Goal: Task Accomplishment & Management: Manage account settings

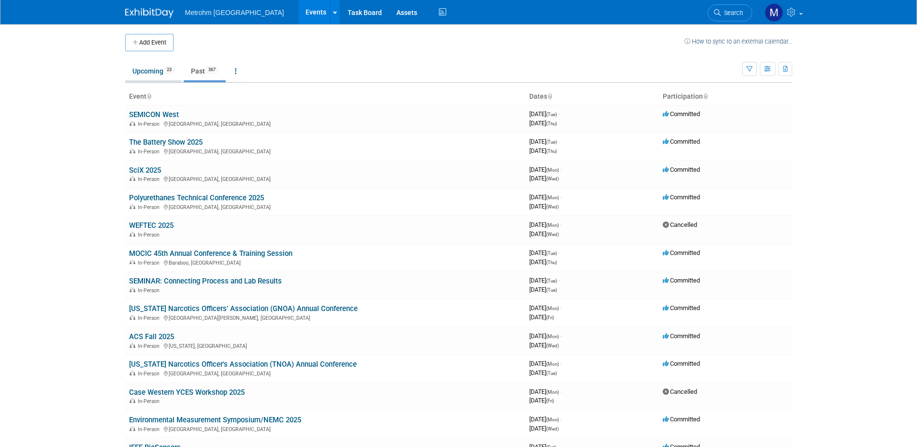
click at [156, 73] on link "Upcoming 23" at bounding box center [153, 71] width 57 height 18
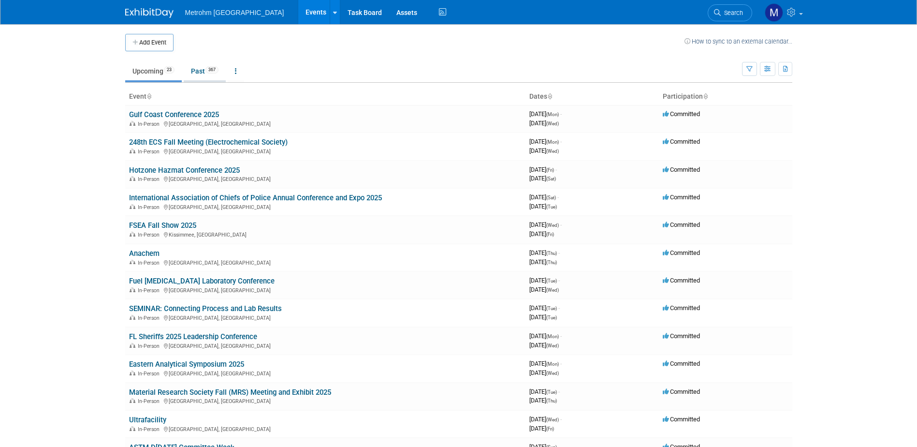
click at [217, 73] on span "367" at bounding box center [212, 69] width 13 height 7
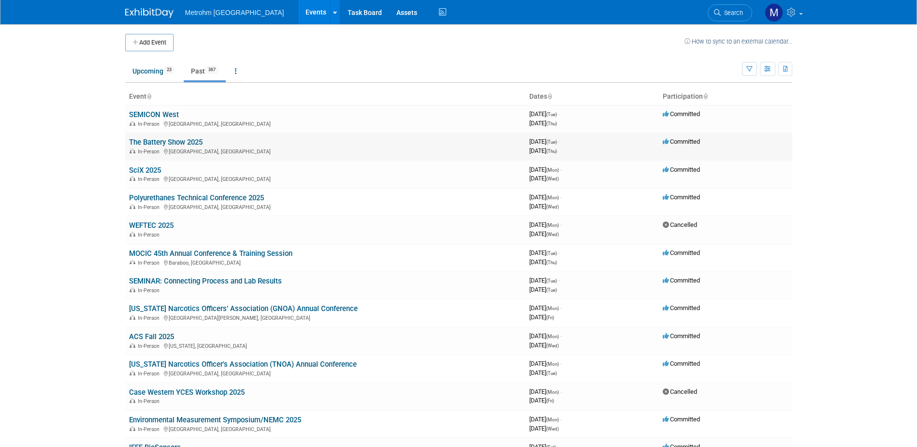
click at [180, 139] on link "The Battery Show 2025" at bounding box center [166, 142] width 74 height 9
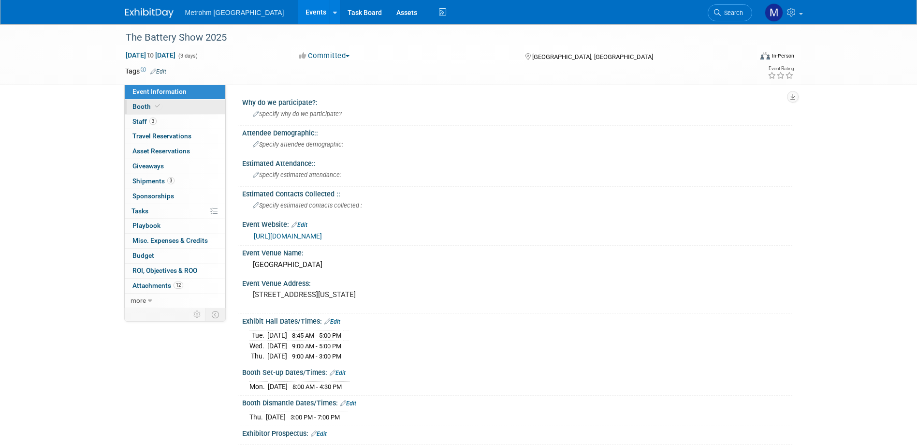
click at [155, 107] on icon at bounding box center [157, 105] width 5 height 5
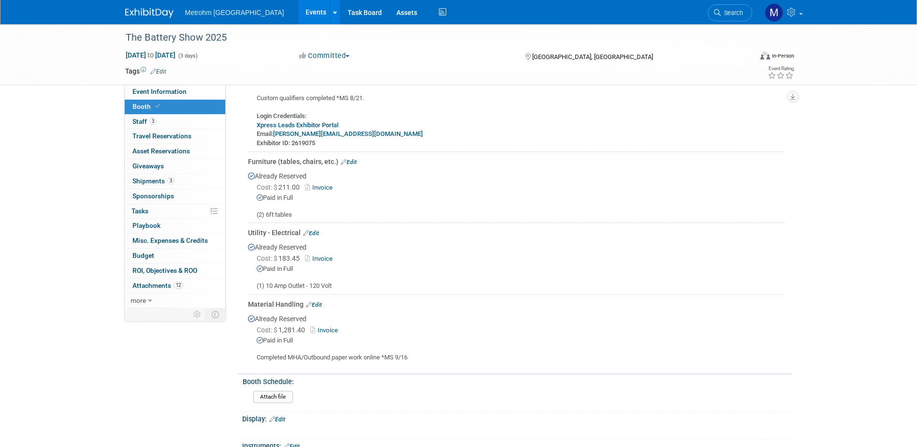
scroll to position [193, 0]
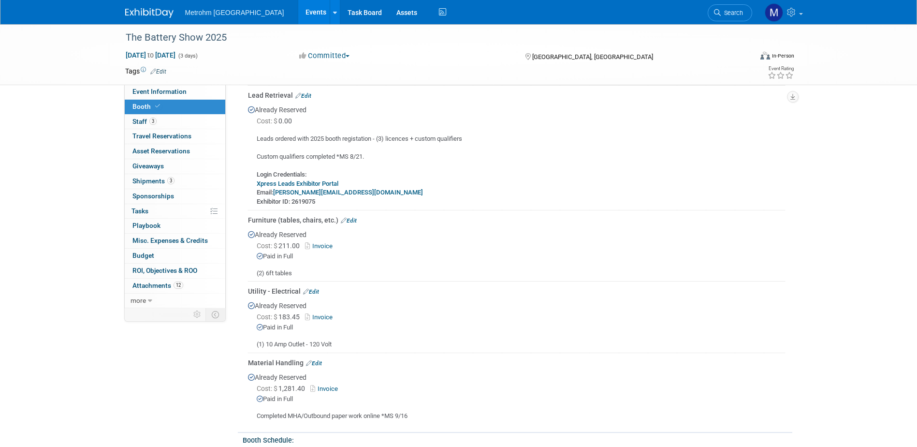
click at [314, 182] on link "Xpress Leads Exhibitor Portal" at bounding box center [298, 183] width 82 height 7
click at [191, 267] on span "ROI, Objectives & ROO 0" at bounding box center [165, 270] width 65 height 8
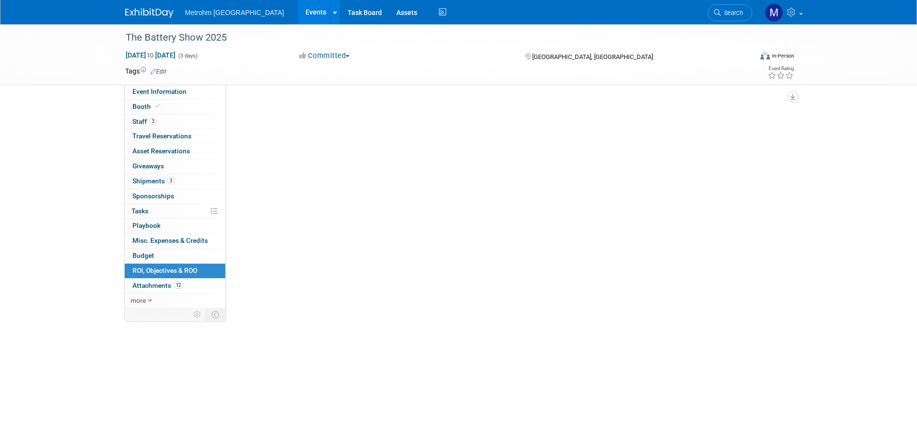
scroll to position [0, 0]
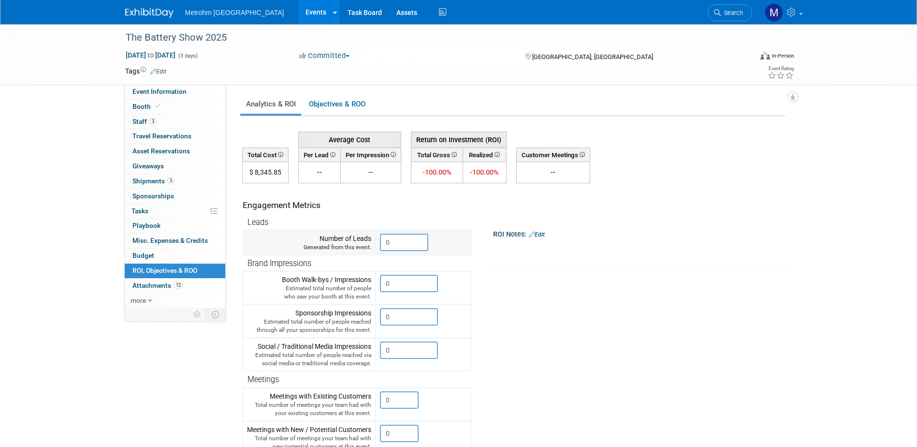
click at [391, 241] on input "0" at bounding box center [404, 242] width 48 height 17
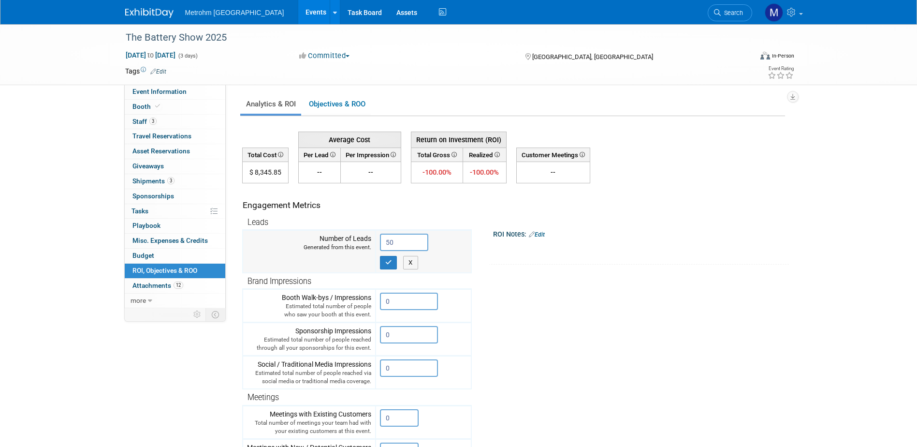
type input "50"
click at [390, 270] on td "50 X" at bounding box center [424, 251] width 96 height 43
click at [391, 260] on icon "button" at bounding box center [388, 262] width 7 height 6
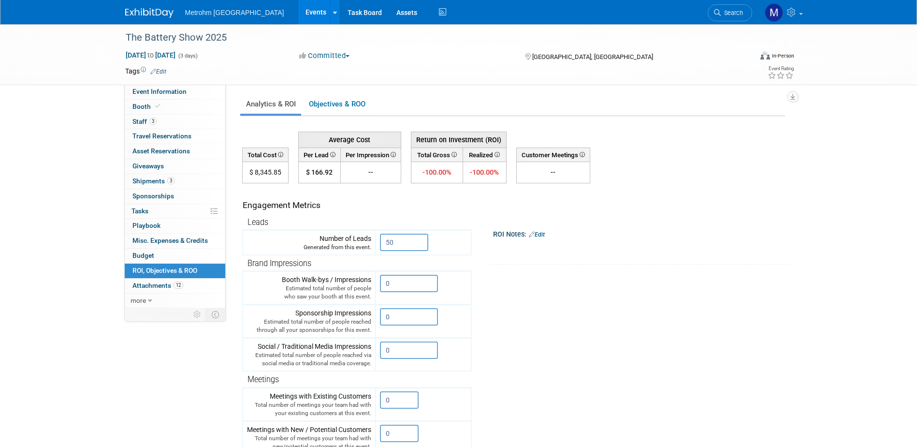
click at [151, 10] on img at bounding box center [149, 13] width 48 height 10
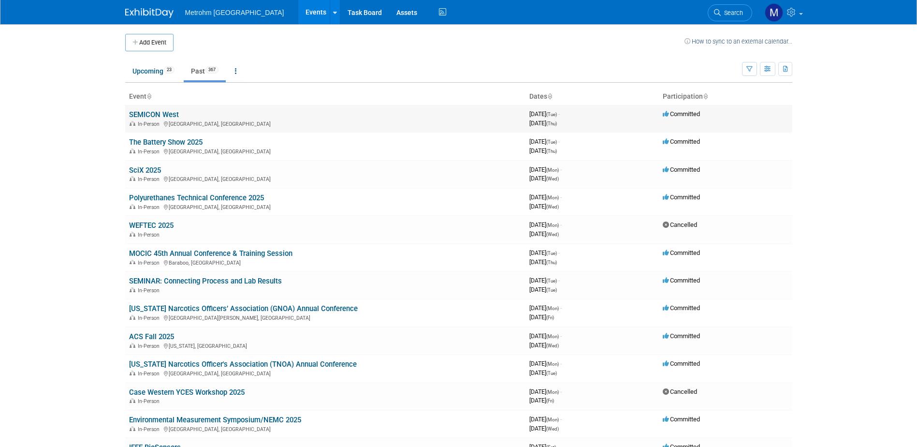
click at [161, 113] on link "SEMICON West" at bounding box center [154, 114] width 50 height 9
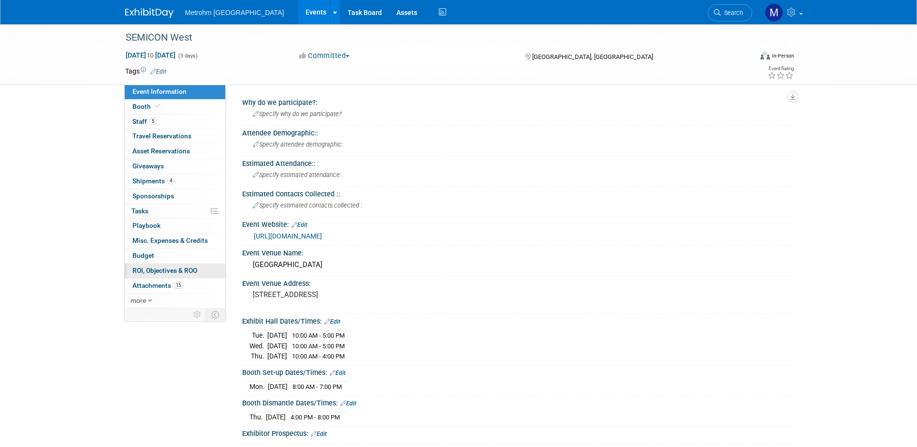
click at [178, 275] on link "0 ROI, Objectives & ROO 0" at bounding box center [175, 271] width 101 height 15
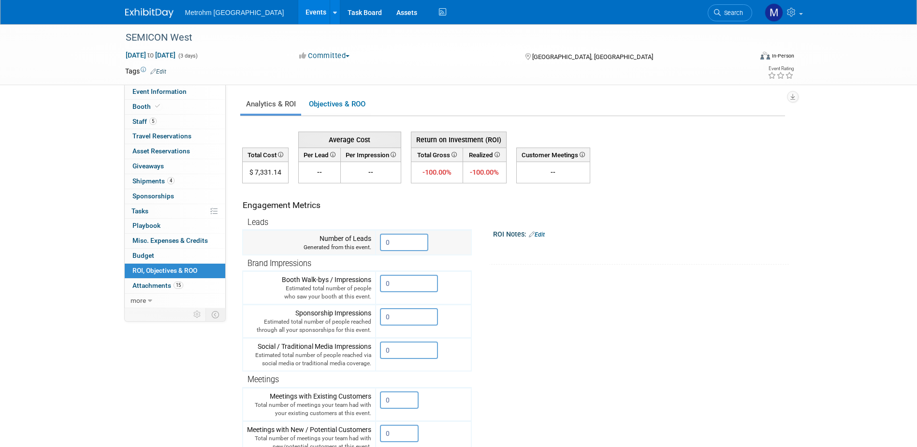
click at [410, 246] on input "0" at bounding box center [404, 242] width 48 height 17
click at [415, 247] on input "0" at bounding box center [404, 242] width 48 height 17
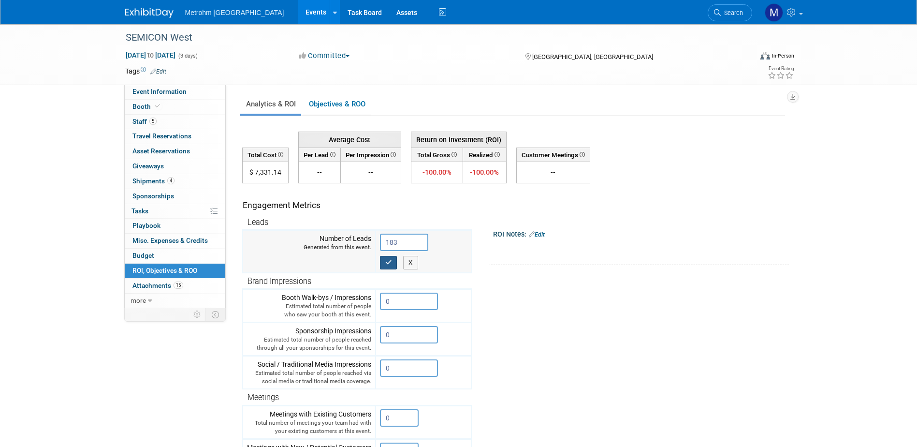
type input "183"
click at [383, 261] on button "button" at bounding box center [388, 263] width 17 height 14
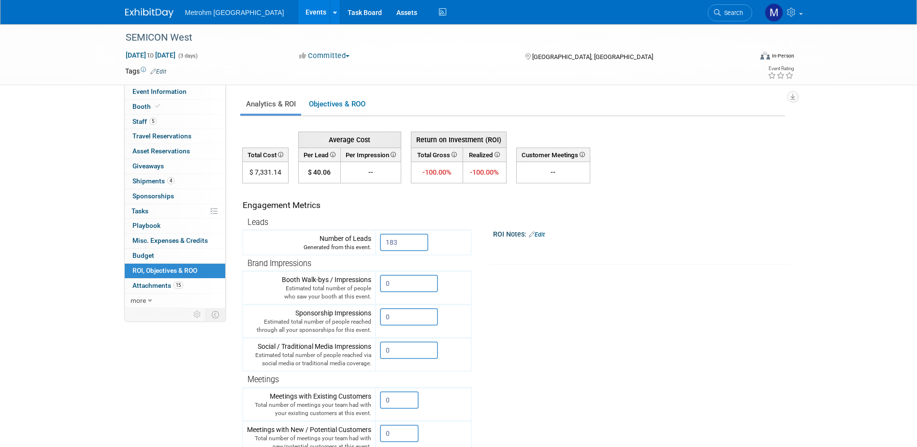
click at [139, 17] on img at bounding box center [149, 13] width 48 height 10
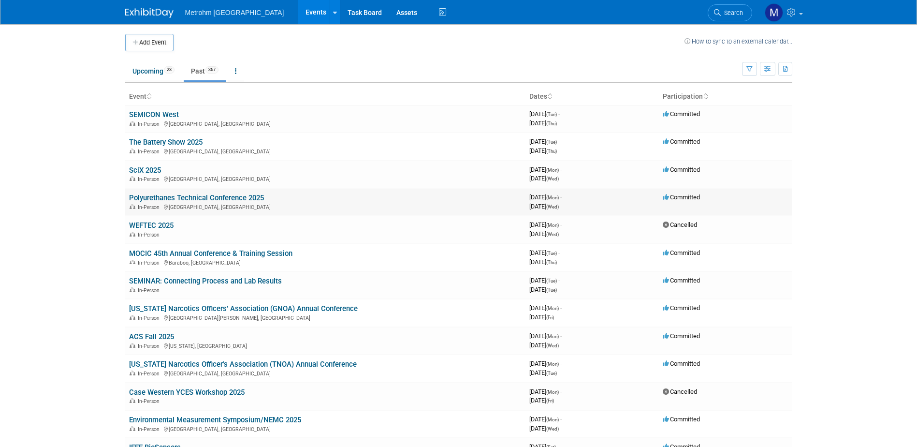
click at [167, 201] on link "Polyurethanes Technical Conference 2025" at bounding box center [196, 197] width 135 height 9
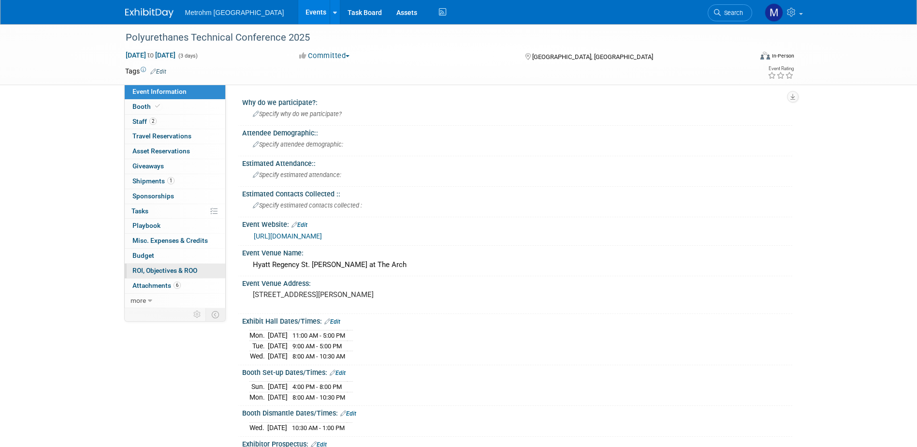
click at [187, 266] on span "ROI, Objectives & ROO 0" at bounding box center [165, 270] width 65 height 8
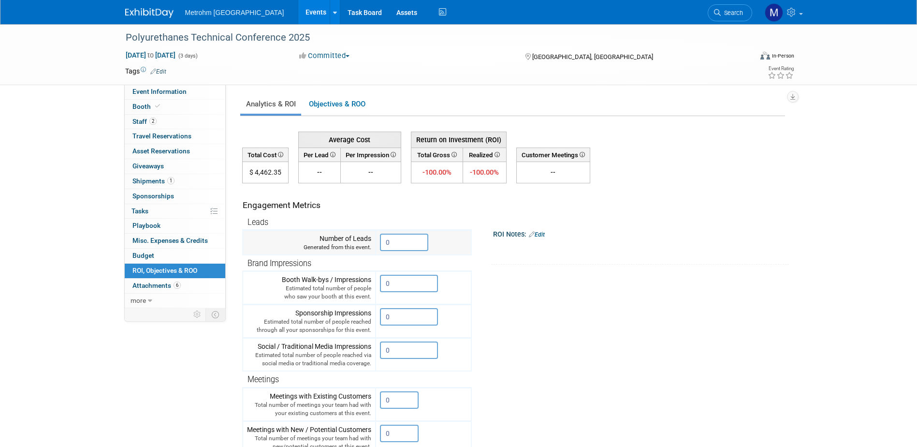
click at [402, 238] on input "0" at bounding box center [404, 242] width 48 height 17
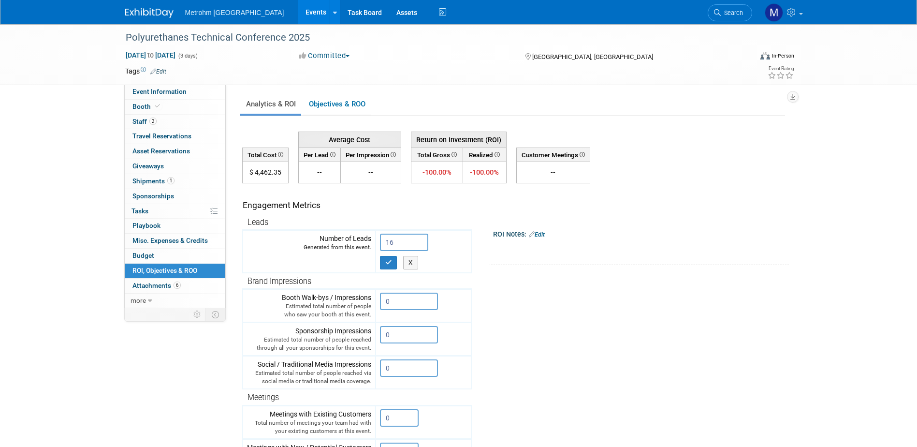
type input "16"
click at [412, 243] on input "16" at bounding box center [404, 242] width 48 height 17
click at [388, 261] on icon "button" at bounding box center [388, 262] width 7 height 6
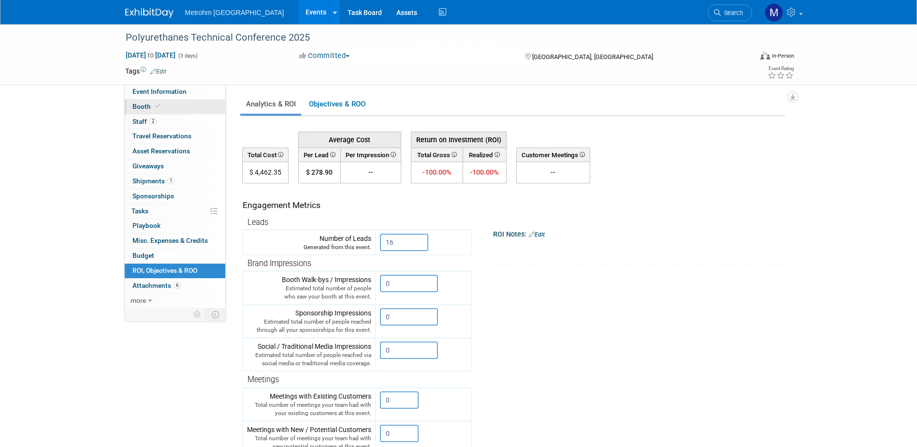
click at [163, 104] on link "Booth" at bounding box center [175, 107] width 101 height 15
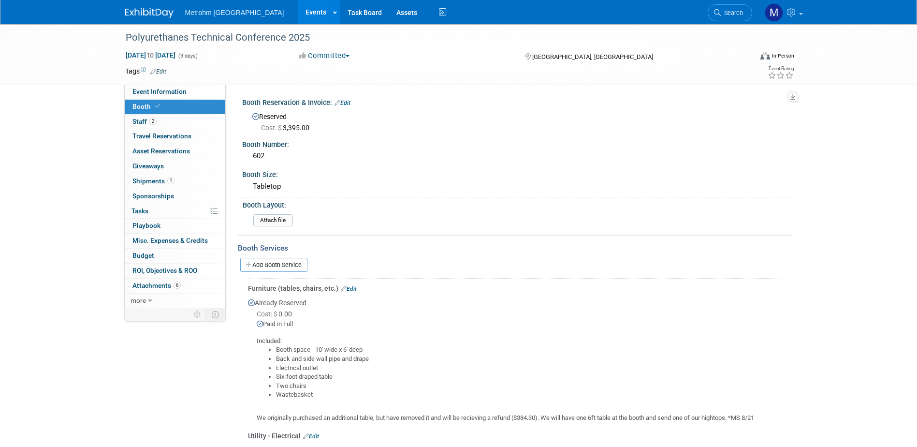
scroll to position [193, 0]
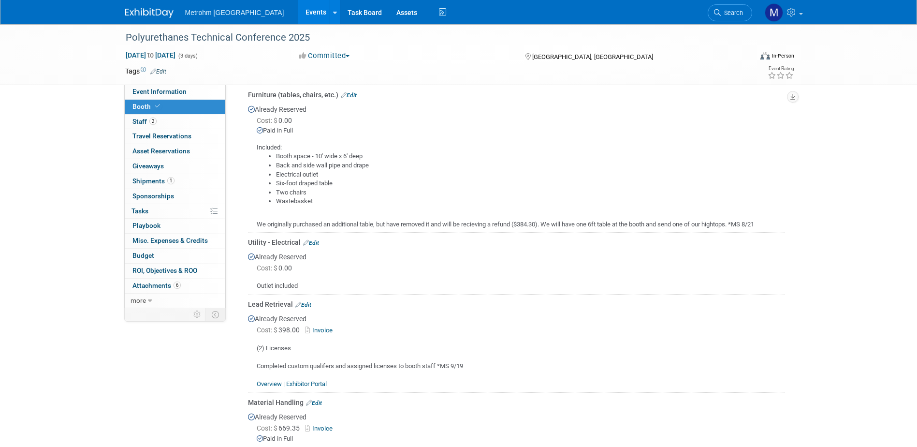
click at [143, 15] on img at bounding box center [149, 13] width 48 height 10
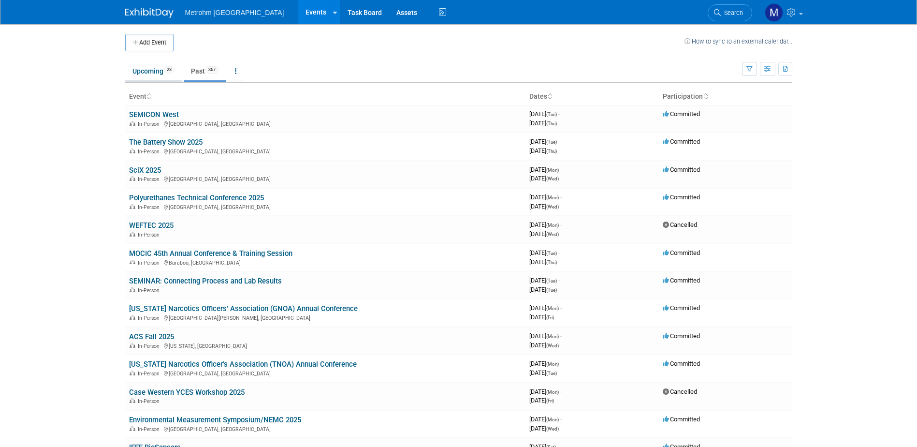
click at [144, 69] on link "Upcoming 23" at bounding box center [153, 71] width 57 height 18
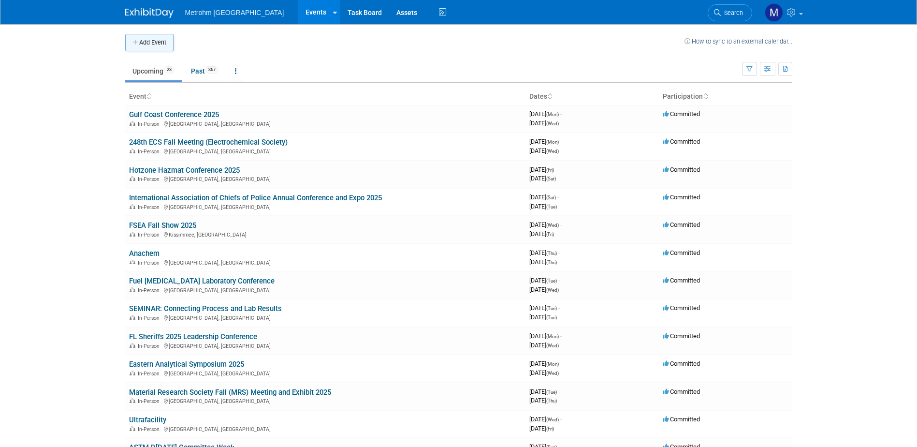
click at [152, 42] on button "Add Event" at bounding box center [149, 42] width 48 height 17
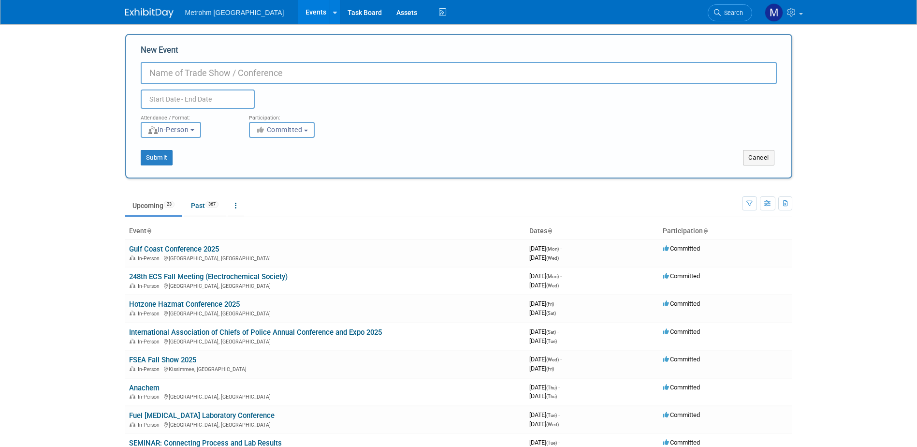
click at [223, 72] on input "New Event" at bounding box center [459, 73] width 636 height 22
click at [227, 72] on input "Post EAS Event -" at bounding box center [459, 73] width 636 height 22
paste input "Inside the Lab – An Instrumentation Showcase Hour"
type input "Post EAS Event - Inside the Lab – An Instrumentation Showcase Hour"
click at [220, 92] on input "text" at bounding box center [198, 98] width 114 height 19
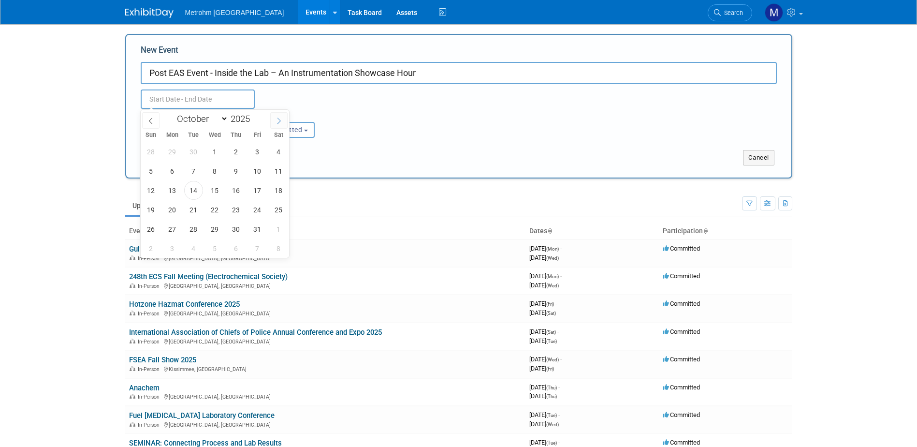
click at [272, 123] on span at bounding box center [278, 120] width 17 height 16
select select "10"
click at [214, 209] on span "19" at bounding box center [215, 209] width 19 height 19
click at [215, 209] on span "19" at bounding box center [215, 209] width 19 height 19
type input "[DATE] to [DATE]"
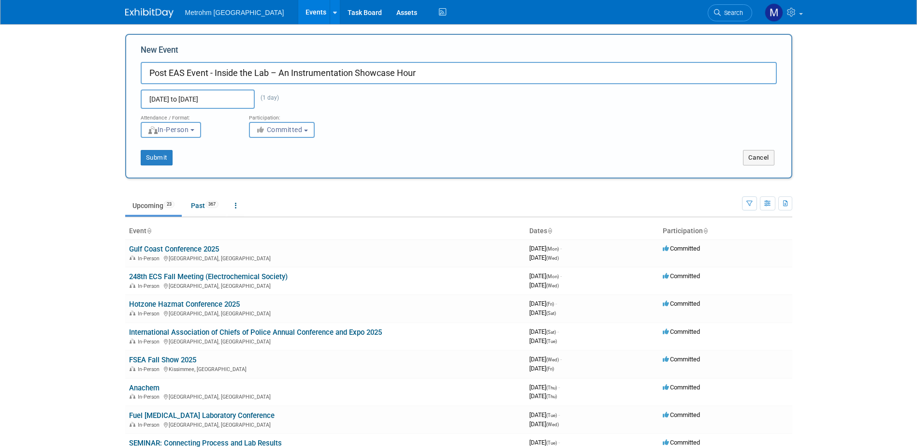
click at [216, 73] on input "Post EAS Event - Inside the Lab – An Instrumentation Showcase Hour" at bounding box center [459, 73] width 636 height 22
click at [278, 73] on input "Post EAS Event - Inside the Lab – An Instrumentation Showcase Hour" at bounding box center [459, 73] width 636 height 22
type input "Post EAS Event - Inside the Lab: An Instrumentation Showcase Hour"
click at [164, 155] on button "Submit" at bounding box center [157, 157] width 32 height 15
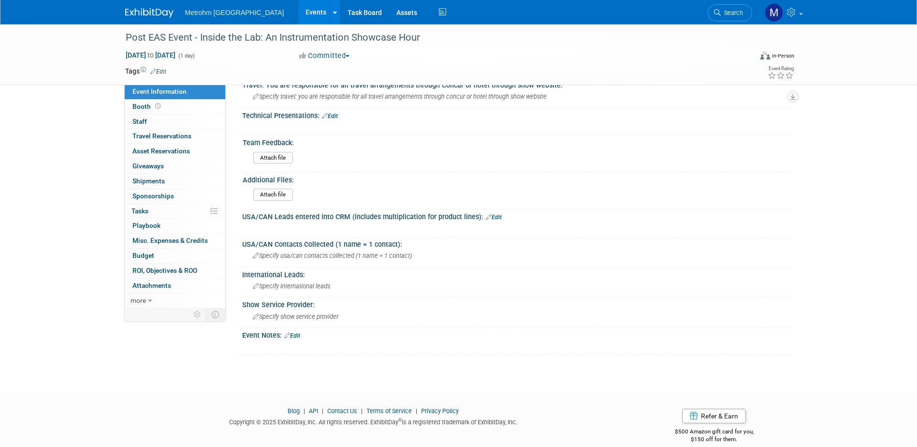
scroll to position [362, 0]
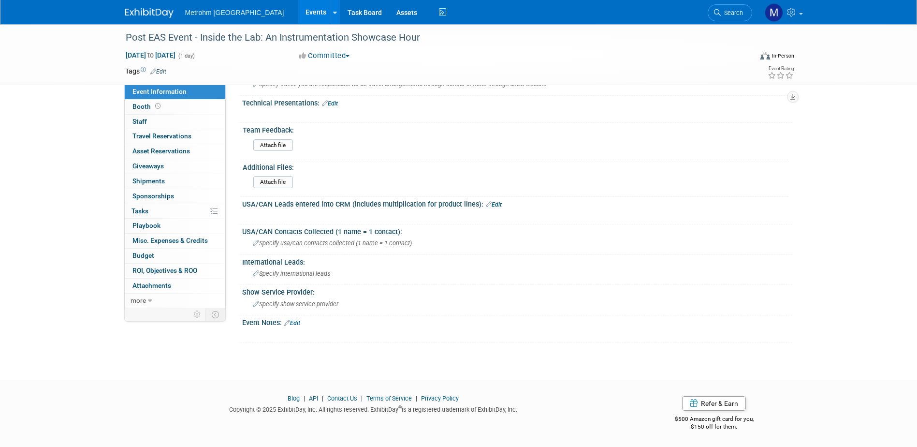
click at [295, 327] on div "X" at bounding box center [516, 329] width 538 height 5
click at [296, 324] on link "Edit" at bounding box center [292, 323] width 16 height 7
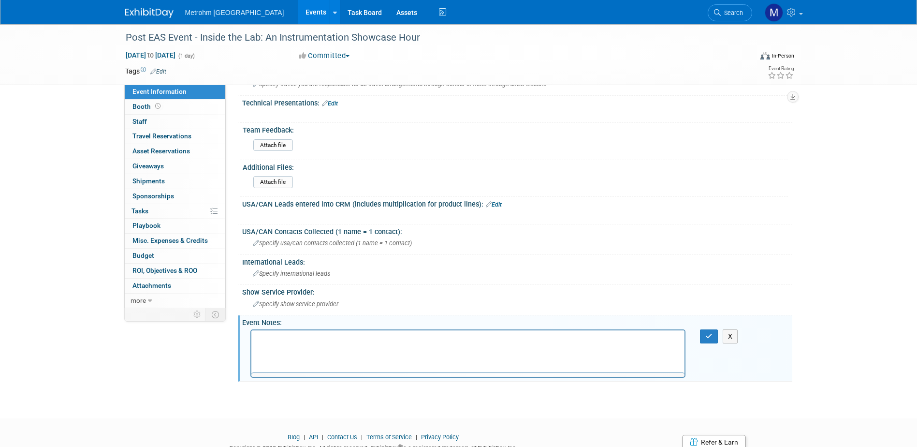
scroll to position [0, 0]
click at [302, 335] on p "Rich Text Area. Press ALT-0 for help." at bounding box center [468, 339] width 423 height 10
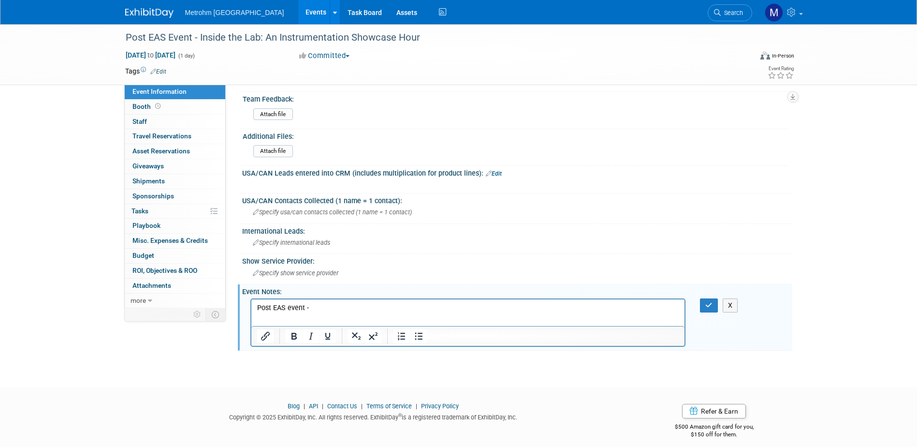
scroll to position [401, 0]
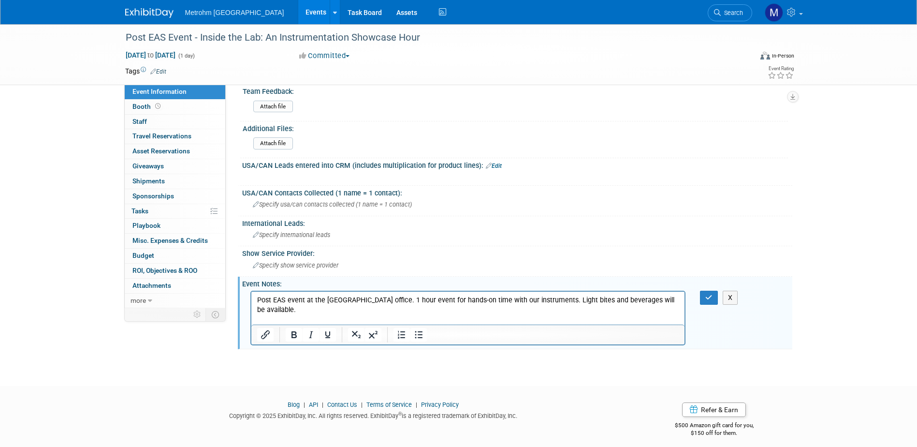
click at [385, 324] on p "Working with Adam on this. Nancy" at bounding box center [468, 329] width 423 height 10
click at [577, 314] on p "Rich Text Area. Press ALT-0 for help." at bounding box center [468, 319] width 423 height 10
click at [577, 324] on p "Working with Adam on this. Nancy Morris (Metrohm Spectro) has blocked off rooms…" at bounding box center [468, 329] width 423 height 10
click at [673, 301] on p "Post EAS event at the NJ office. 1 hour event for hands-on time with our instru…" at bounding box center [468, 304] width 423 height 19
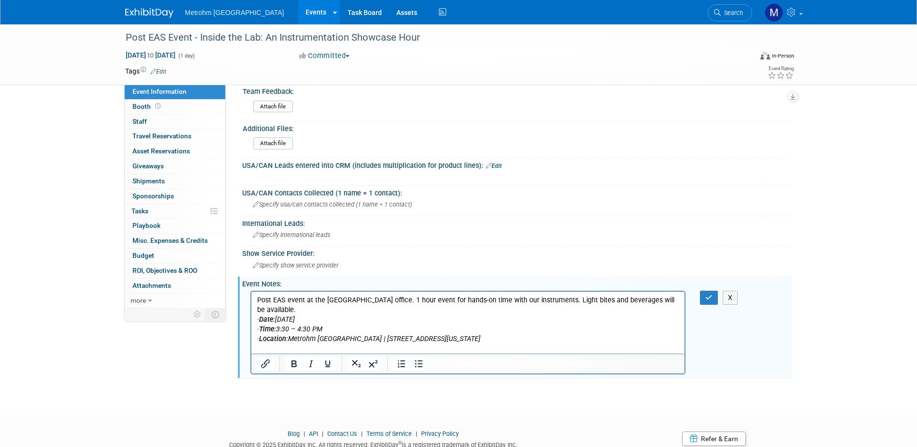
click at [654, 300] on p "Post EAS event at the NJ office. 1 hour event for hands-on time with our instru…" at bounding box center [468, 304] width 423 height 19
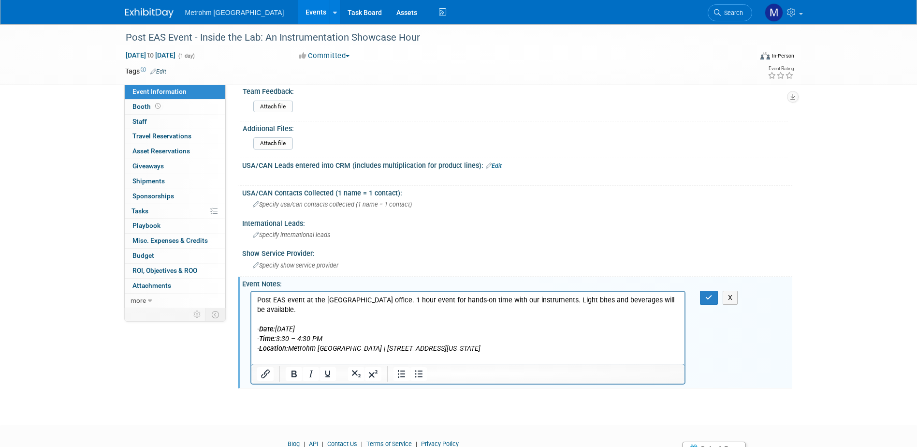
drag, startPoint x: 562, startPoint y: 339, endPoint x: 489, endPoint y: 609, distance: 280.0
click at [251, 318] on html "Post EAS event at the NJ office. 1 hour event for hands-on time with our instru…" at bounding box center [468, 332] width 434 height 82
click at [275, 324] on b "Date:" at bounding box center [267, 328] width 16 height 8
click at [275, 334] on b "Time:" at bounding box center [268, 338] width 18 height 8
click at [275, 344] on b "Location:" at bounding box center [273, 348] width 29 height 8
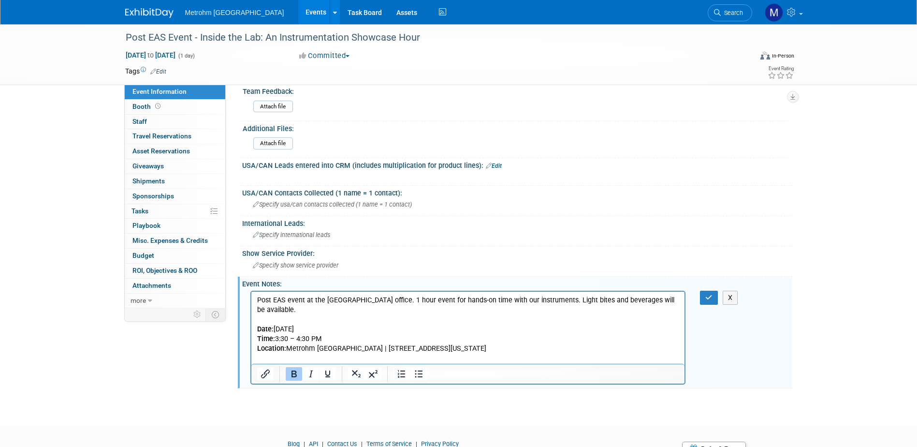
drag, startPoint x: 519, startPoint y: 338, endPoint x: 499, endPoint y: 624, distance: 287.0
click at [251, 323] on html "Post EAS event at the NJ office. 1 hour event for hands-on time with our instru…" at bounding box center [468, 332] width 434 height 82
click at [423, 374] on icon "Bullet list" at bounding box center [419, 374] width 12 height 12
click at [420, 353] on p "Rich Text Area. Press ALT-0 for help." at bounding box center [468, 358] width 423 height 10
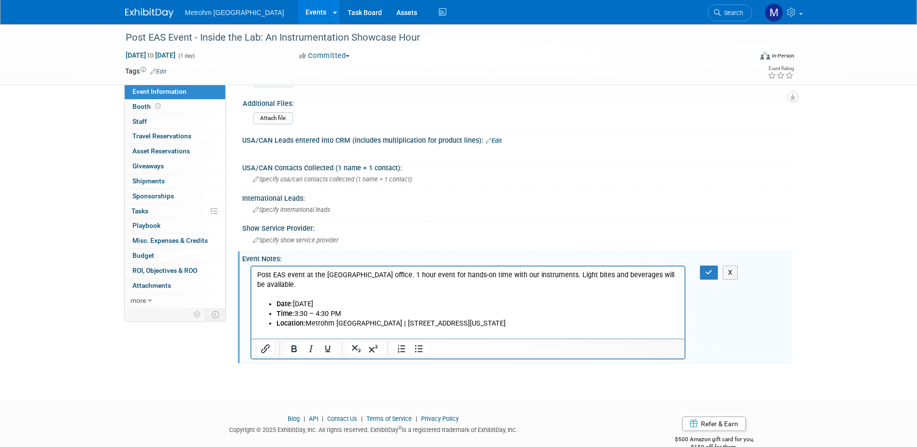
scroll to position [446, 0]
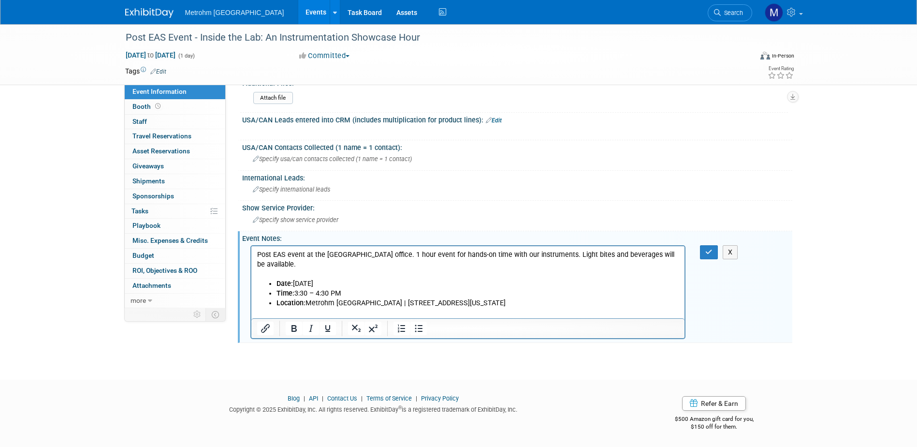
click at [558, 318] on p "Working with Adam on this. Nancy Morris (Metrohm Spectro) has blocked off rooms…" at bounding box center [468, 323] width 423 height 10
click at [570, 318] on p "Working with Adam on this. Nancy Morris (Metrohm Spectro) has blocked off rooms…" at bounding box center [468, 323] width 423 height 10
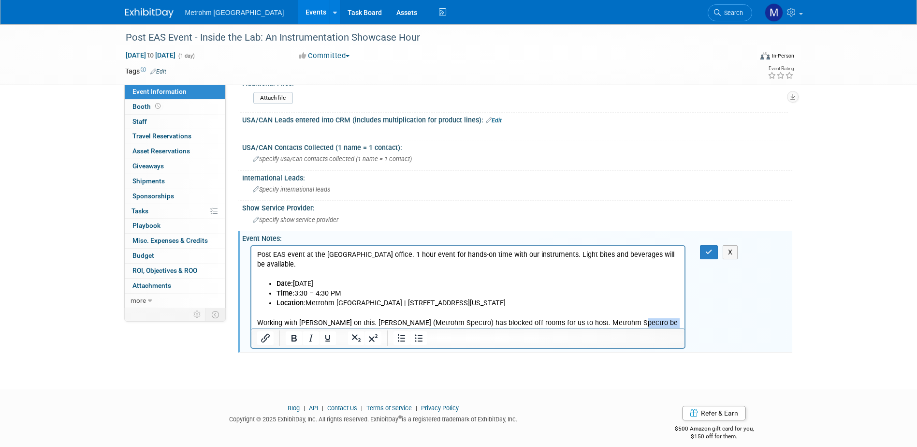
drag, startPoint x: 656, startPoint y: 310, endPoint x: 627, endPoint y: 310, distance: 29.0
click at [627, 318] on p "Working with Adam on this. Nancy Morris (Metrohm Spectro) has blocked off rooms…" at bounding box center [468, 327] width 423 height 19
click at [664, 320] on p "Working with Adam on this. Nancy Morris (Metrohm Spectro) has blocked off rooms…" at bounding box center [468, 327] width 423 height 19
drag, startPoint x: 671, startPoint y: 314, endPoint x: 628, endPoint y: 314, distance: 43.0
click at [628, 318] on p "Working with Adam on this. Nancy Morris (Metrohm Spectro) has blocked off rooms…" at bounding box center [468, 327] width 423 height 19
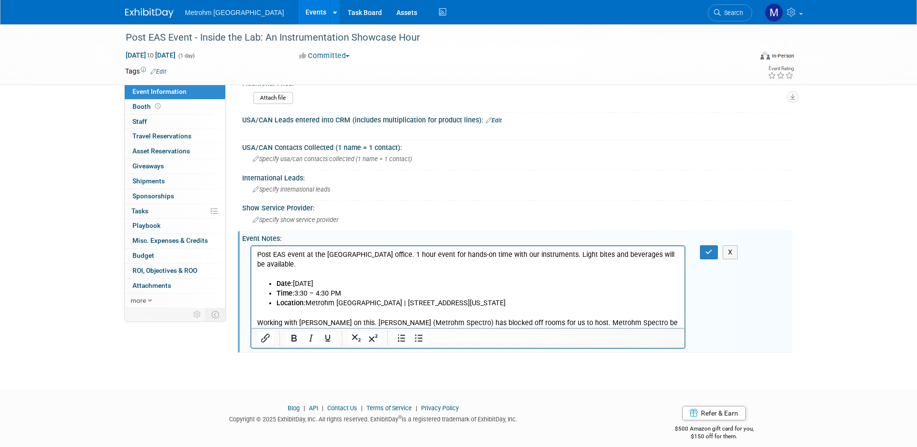
click at [452, 318] on p "Working with Adam on this. Nancy Morris (Metrohm Spectro) has blocked off rooms…" at bounding box center [468, 327] width 423 height 19
click at [710, 254] on icon "button" at bounding box center [709, 252] width 7 height 7
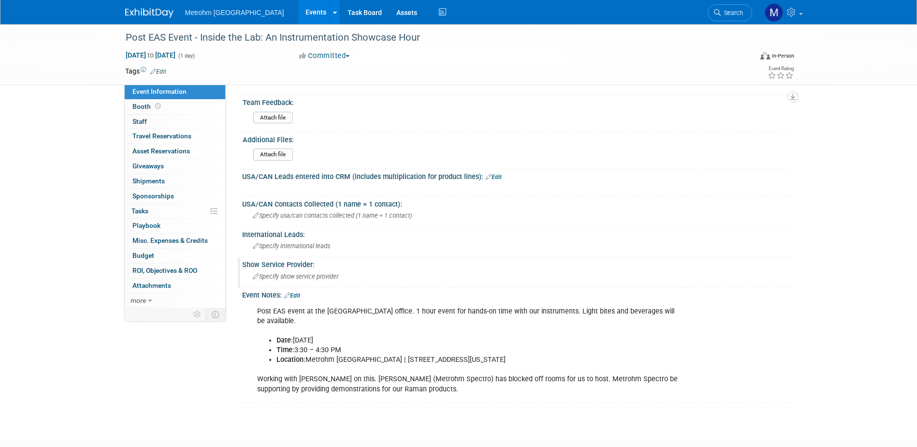
scroll to position [392, 0]
click at [298, 294] on link "Edit" at bounding box center [292, 293] width 16 height 7
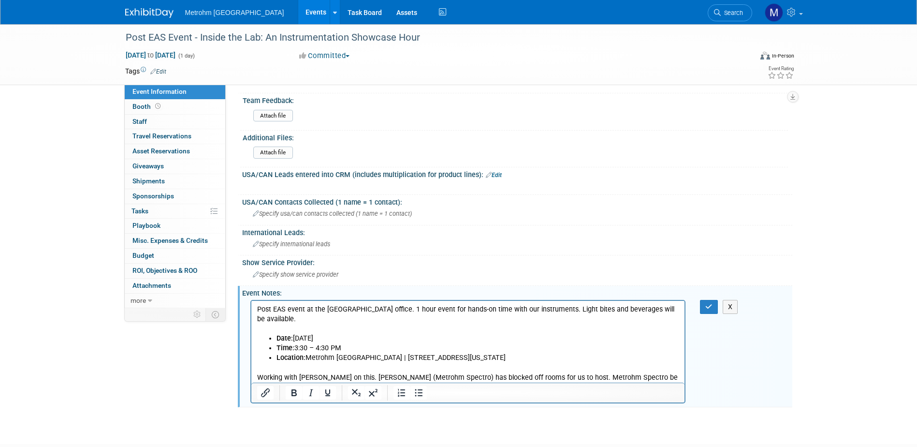
scroll to position [456, 0]
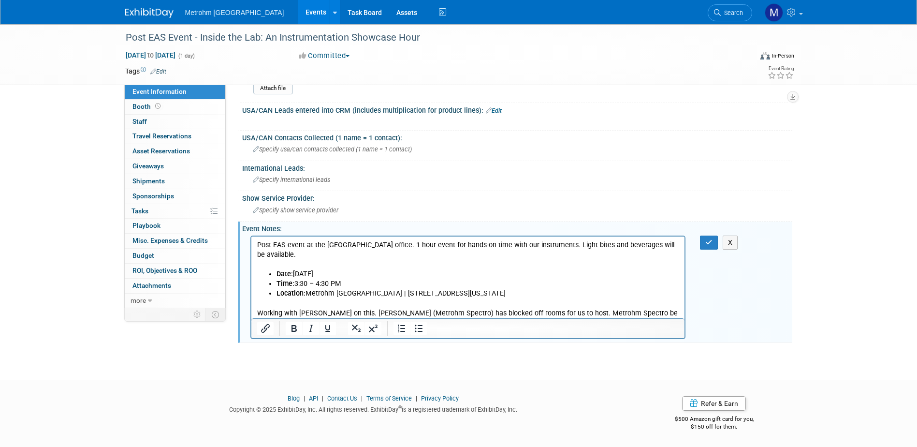
click at [437, 316] on p "Working with Adam on this. Nancy Morris (Metrohm Spectro) has blocked off rooms…" at bounding box center [468, 312] width 423 height 29
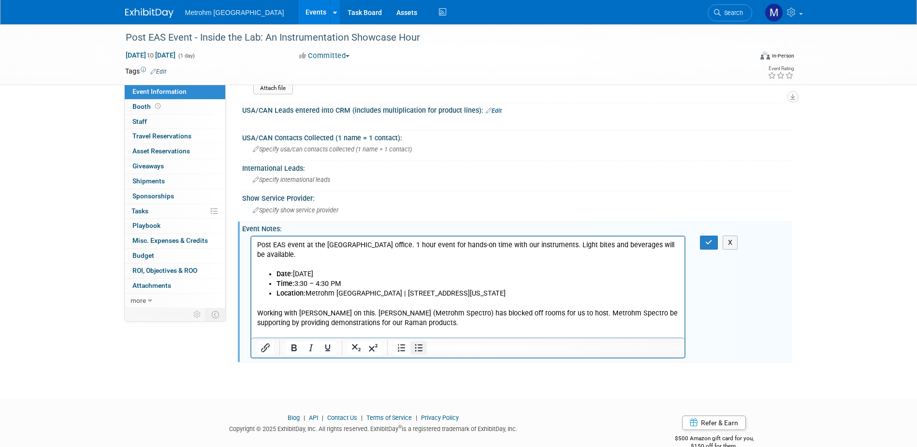
click at [423, 344] on icon "Bullet list" at bounding box center [419, 348] width 12 height 12
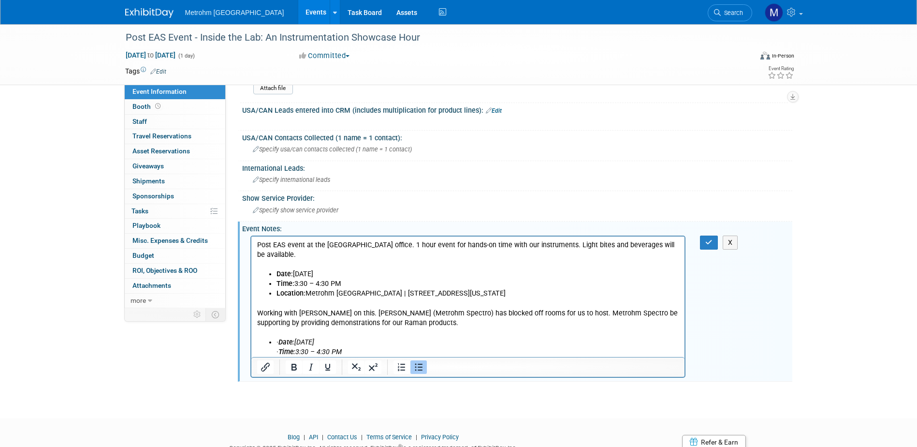
drag, startPoint x: 514, startPoint y: 350, endPoint x: 275, endPoint y: 333, distance: 239.0
click at [275, 337] on ul "· Date: Wednesday, November 19 · Time: 3:30 – 4:30 PM · Location: Metrohm USA |…" at bounding box center [468, 351] width 423 height 29
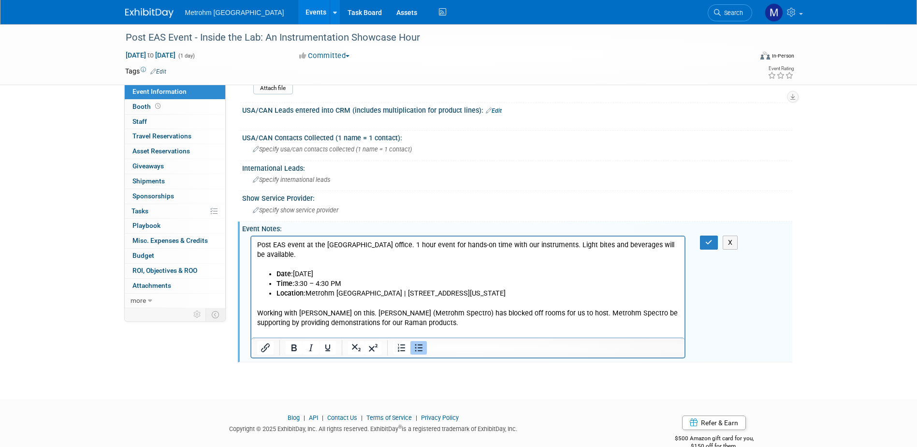
click at [291, 337] on p "Rich Text Area. Press ALT-0 for help." at bounding box center [477, 342] width 403 height 10
click at [339, 337] on p "NanoRam-1064 and i-Raman Duo" at bounding box center [477, 342] width 403 height 10
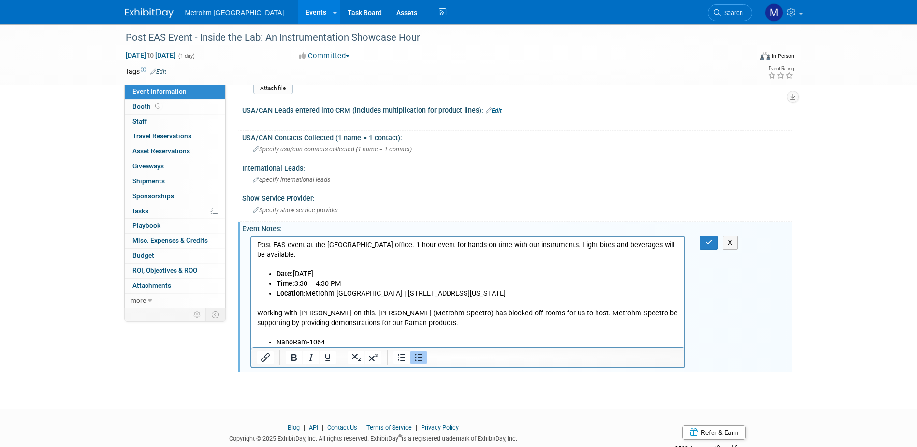
click at [446, 337] on p "NanoRam-1064" at bounding box center [477, 342] width 403 height 10
drag, startPoint x: 367, startPoint y: 333, endPoint x: 326, endPoint y: 333, distance: 41.1
click at [326, 337] on p "NanoRam-1064 (NJ Office)" at bounding box center [477, 342] width 403 height 10
copy p "(NJ Office)"
click at [326, 347] on p "i-Raman Duo" at bounding box center [477, 352] width 403 height 10
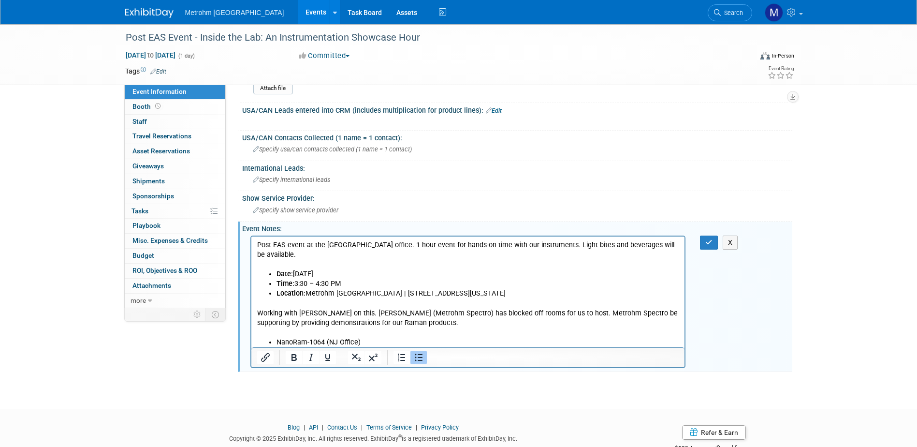
click at [359, 347] on p "i-Raman Duo (NJ Office)" at bounding box center [477, 352] width 403 height 10
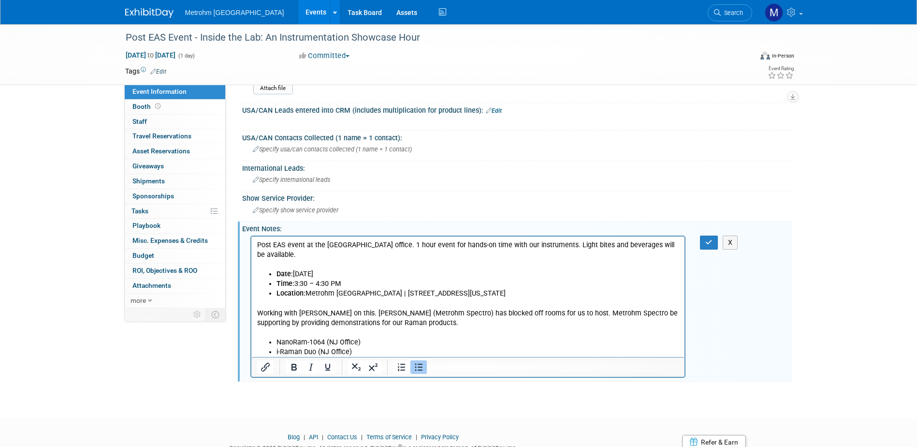
click at [316, 356] on li "OMNIS NIR (if MUSA personnel is available)" at bounding box center [477, 361] width 403 height 10
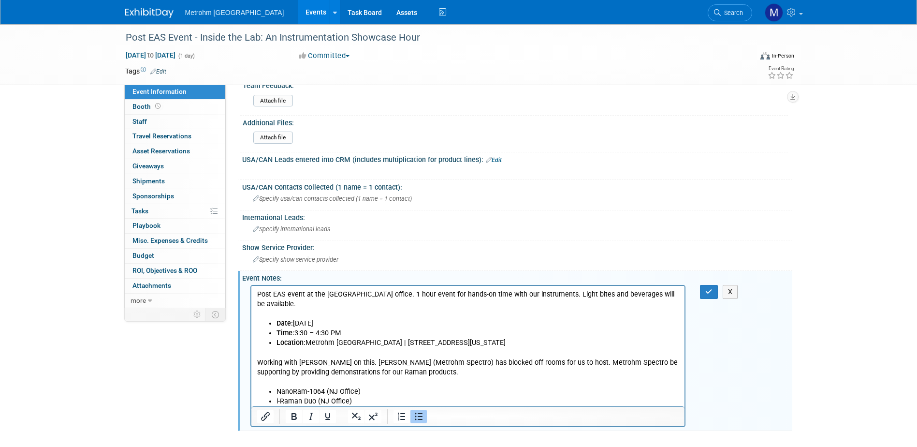
scroll to position [495, 0]
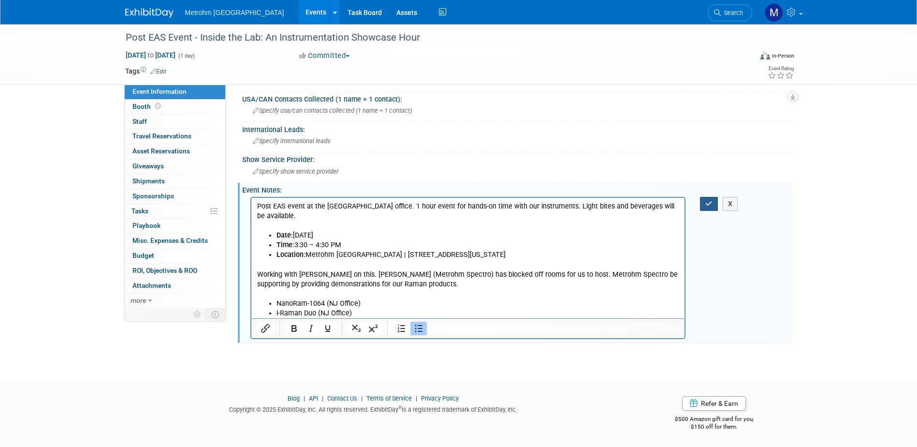
click at [700, 210] on button "button" at bounding box center [709, 204] width 18 height 14
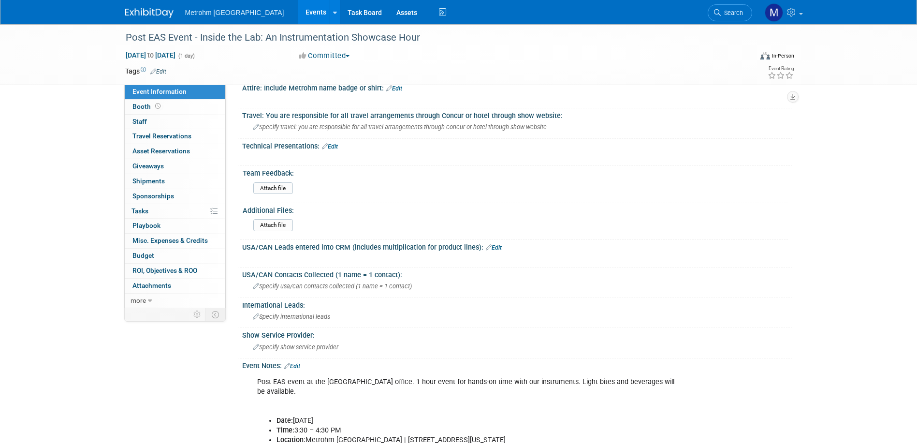
scroll to position [247, 0]
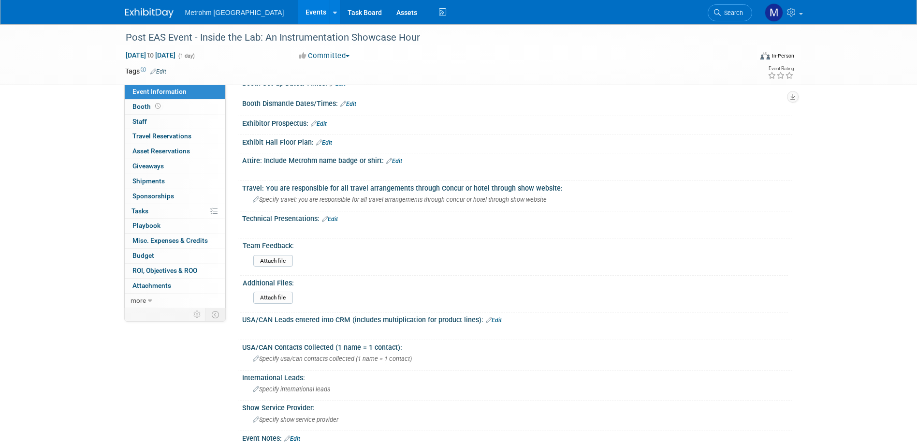
click at [151, 15] on img at bounding box center [149, 13] width 48 height 10
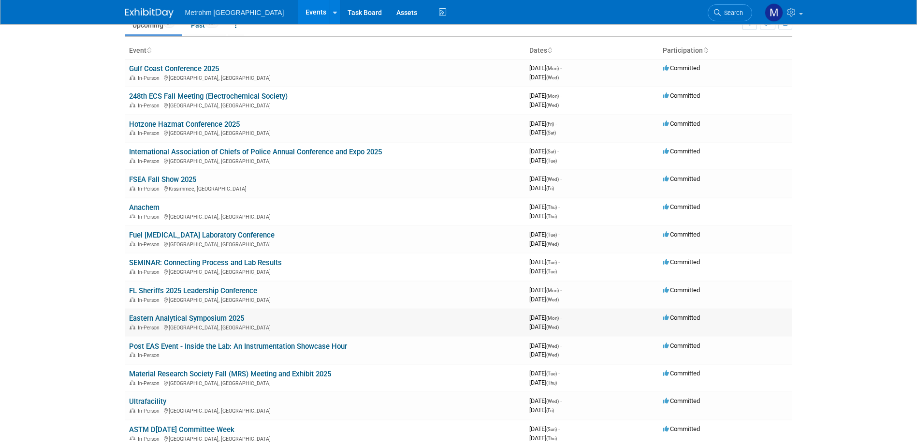
scroll to position [48, 0]
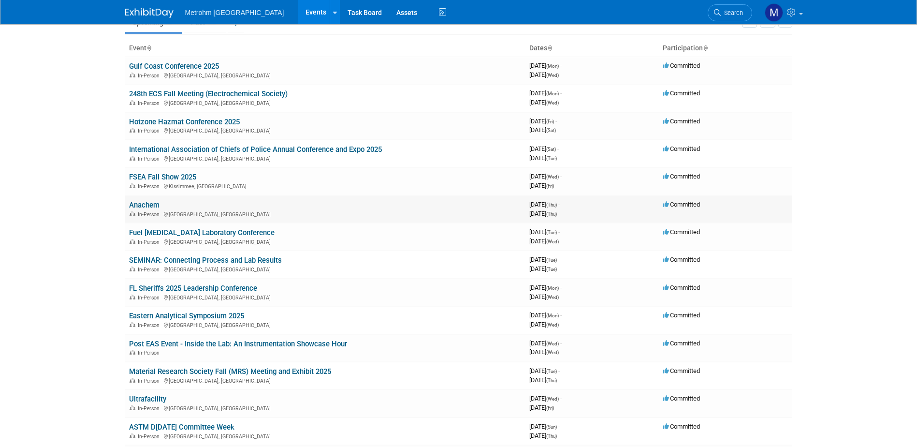
click at [146, 204] on link "Anachem" at bounding box center [144, 205] width 30 height 9
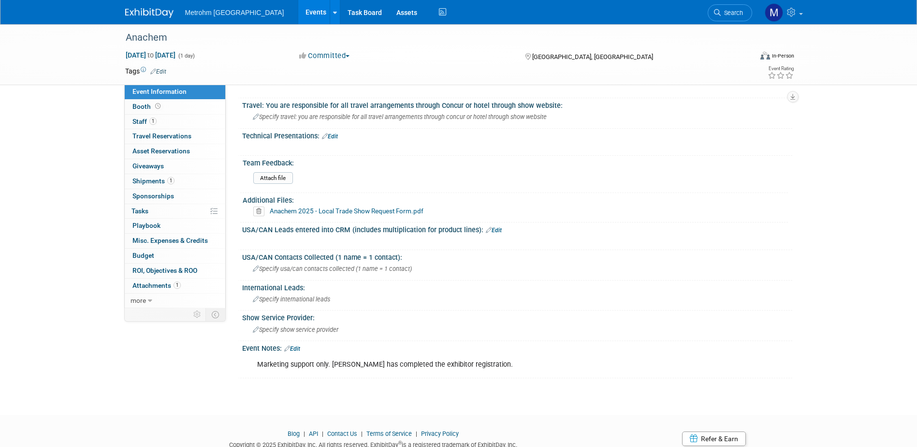
scroll to position [280, 0]
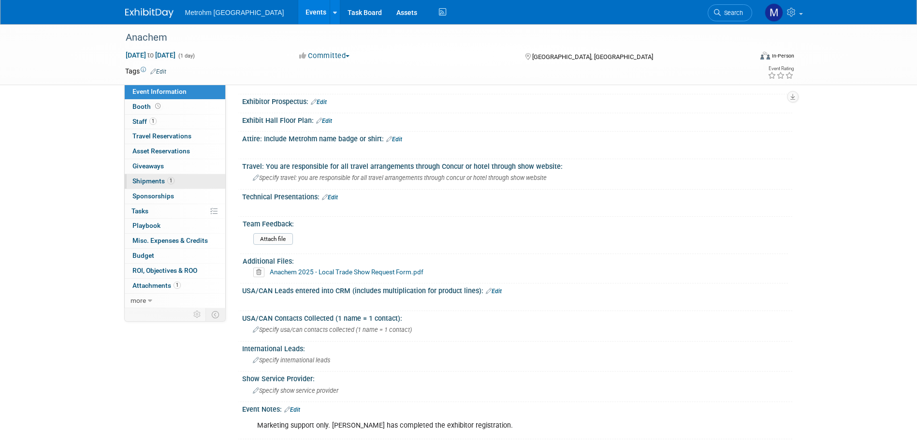
click at [177, 188] on link "1 Shipments 1" at bounding box center [175, 181] width 101 height 15
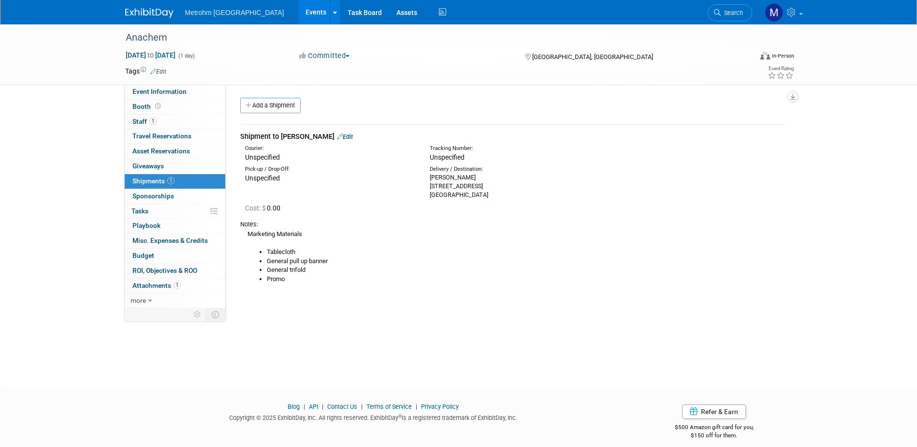
click at [149, 14] on img at bounding box center [149, 13] width 48 height 10
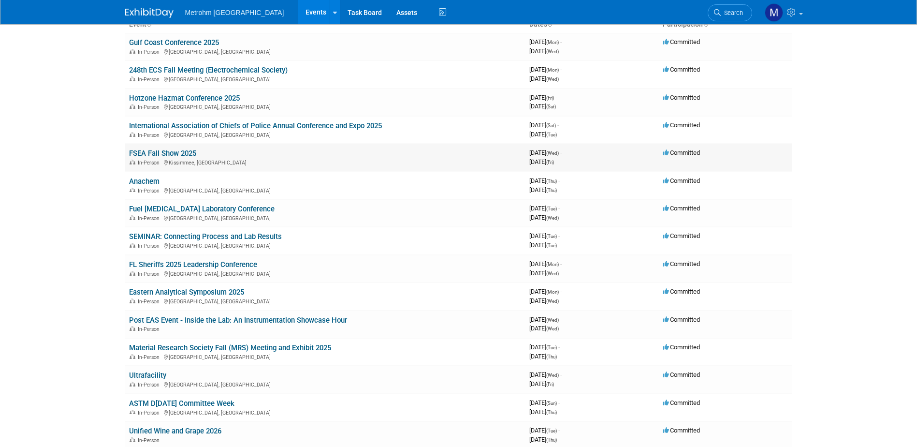
scroll to position [48, 0]
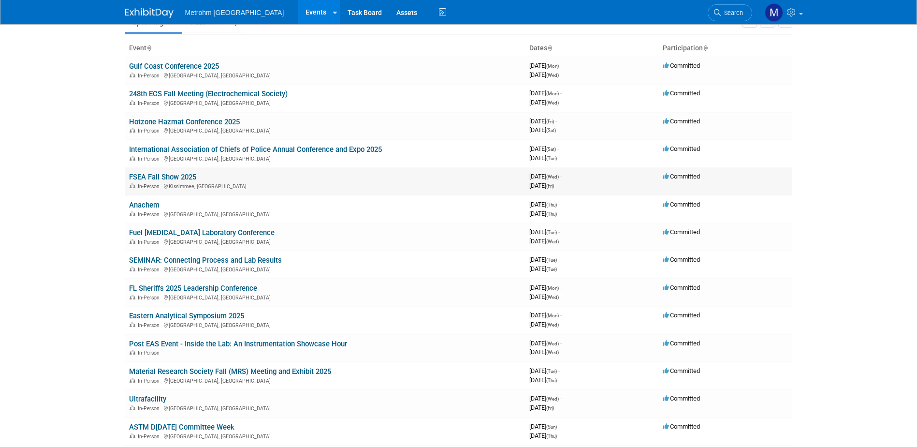
click at [181, 176] on link "FSEA Fall Show 2025" at bounding box center [162, 177] width 67 height 9
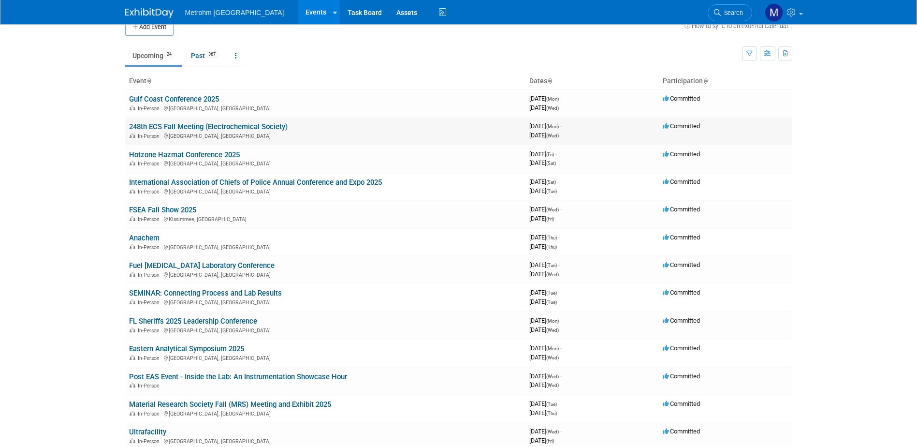
scroll to position [0, 0]
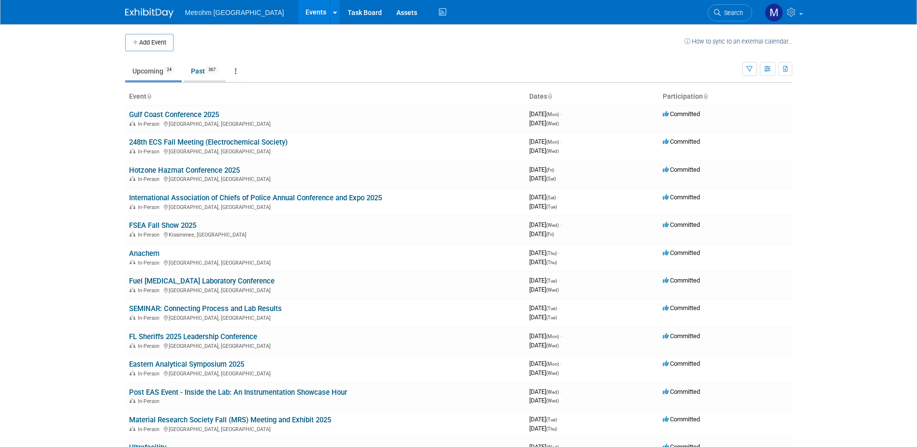
click at [205, 79] on link "Past 367" at bounding box center [205, 71] width 42 height 18
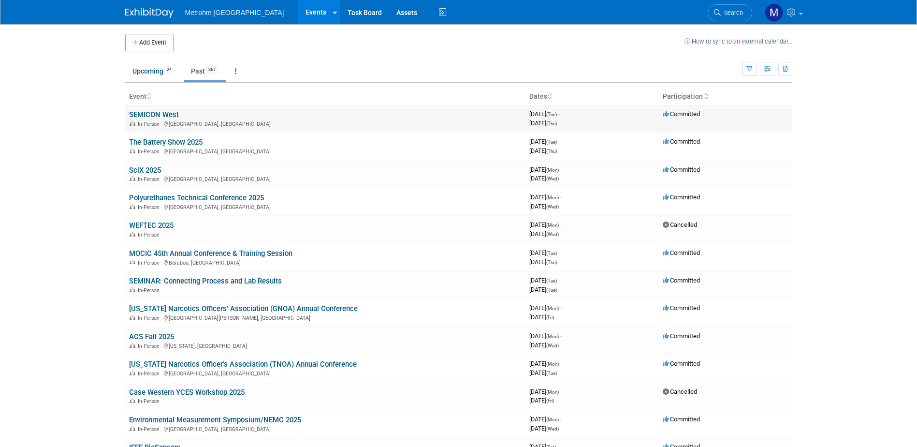
click at [172, 114] on link "SEMICON West" at bounding box center [154, 114] width 50 height 9
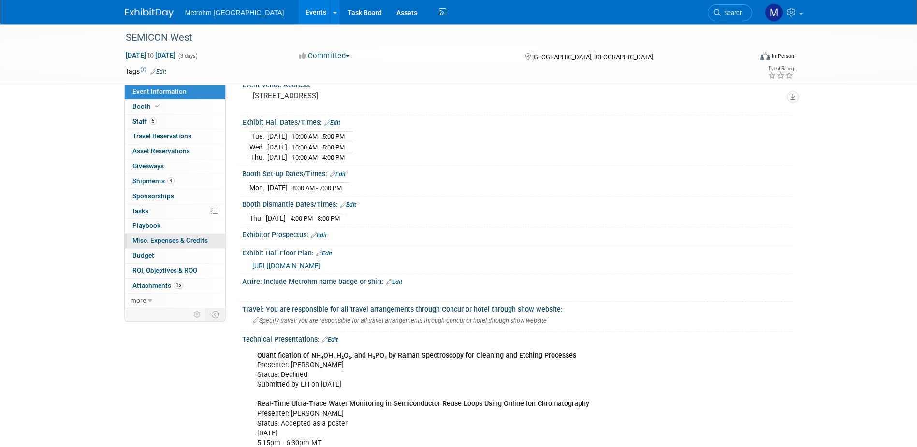
scroll to position [193, 0]
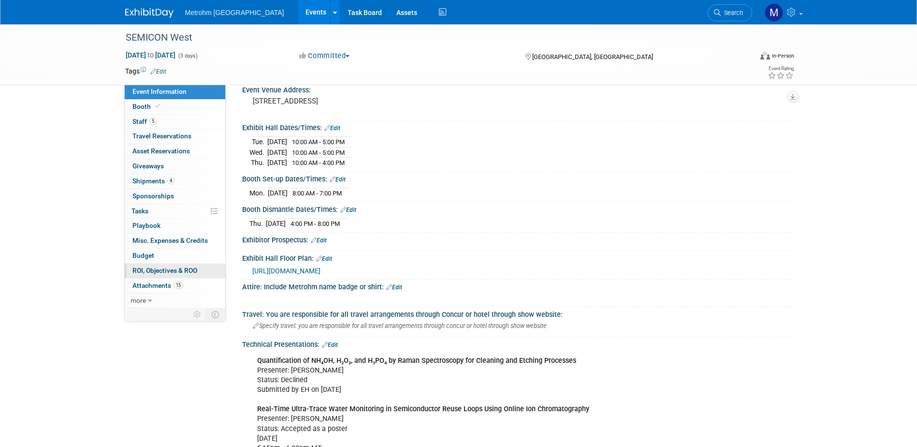
click at [175, 268] on span "ROI, Objectives & ROO 0" at bounding box center [165, 270] width 65 height 8
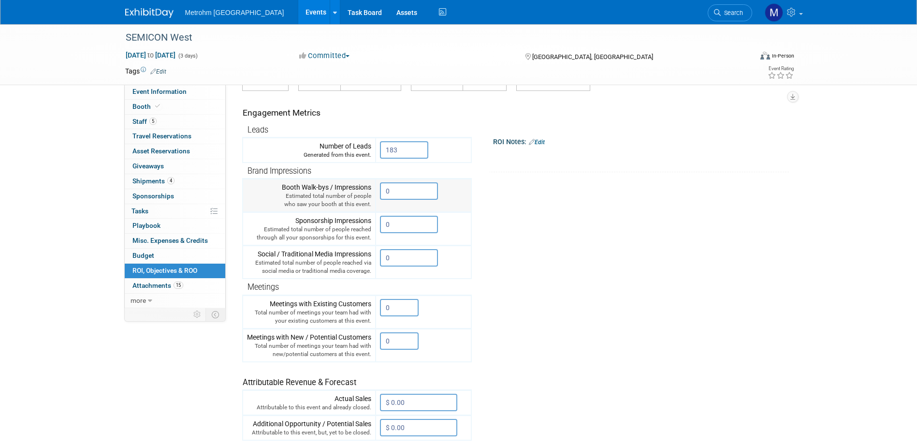
scroll to position [97, 0]
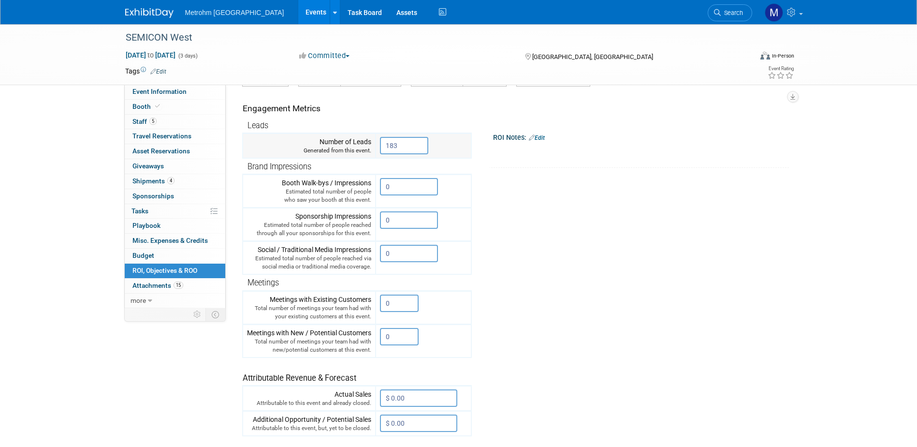
click at [409, 143] on input "183" at bounding box center [404, 145] width 48 height 17
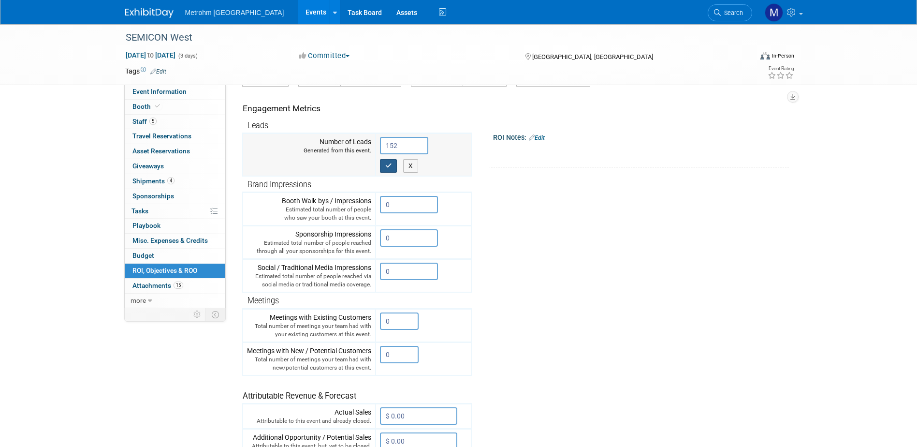
type input "152"
click at [393, 168] on button "button" at bounding box center [388, 166] width 17 height 14
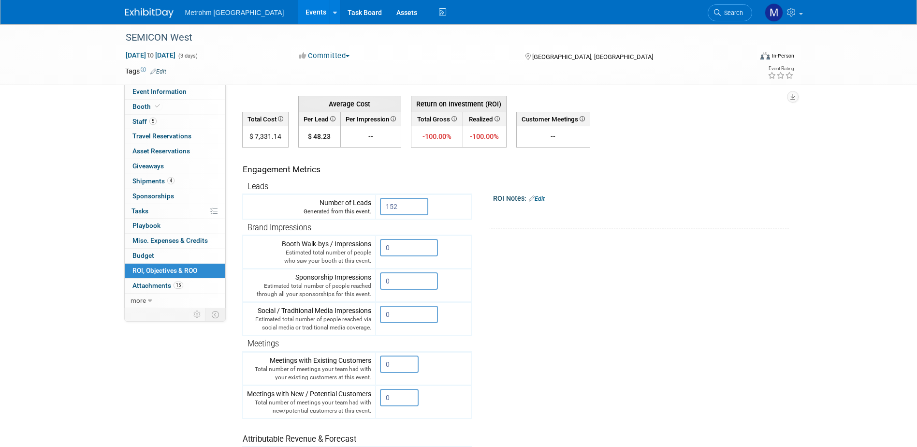
scroll to position [0, 0]
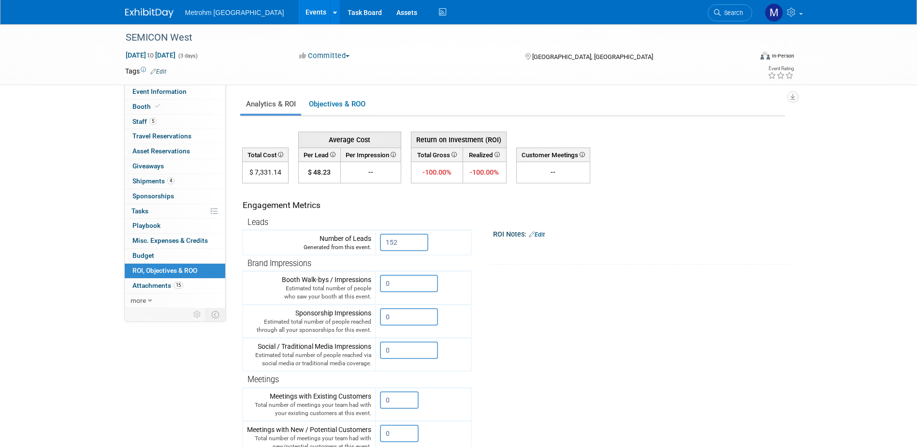
click at [624, 352] on tr "Engagement Metrics Leads Generated from this event. 152 X Brand Impressions" at bounding box center [513, 358] width 543 height 350
click at [159, 14] on img at bounding box center [149, 13] width 48 height 10
